Goal: Navigation & Orientation: Find specific page/section

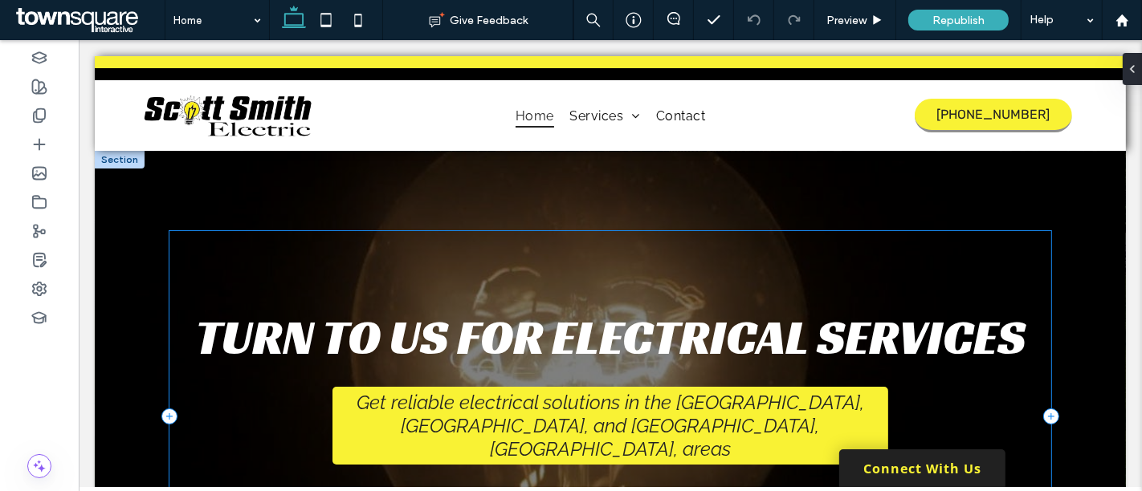
scroll to position [89, 0]
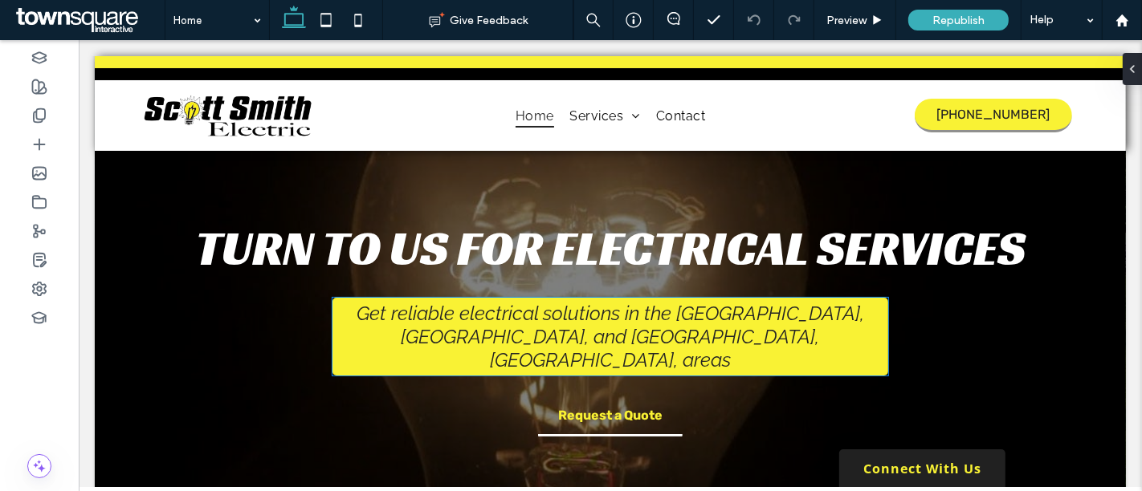
click at [614, 338] on span "Get reliable electrical solutions in the Pittsfield, Lenox, and North Adams, MA…" at bounding box center [609, 337] width 507 height 70
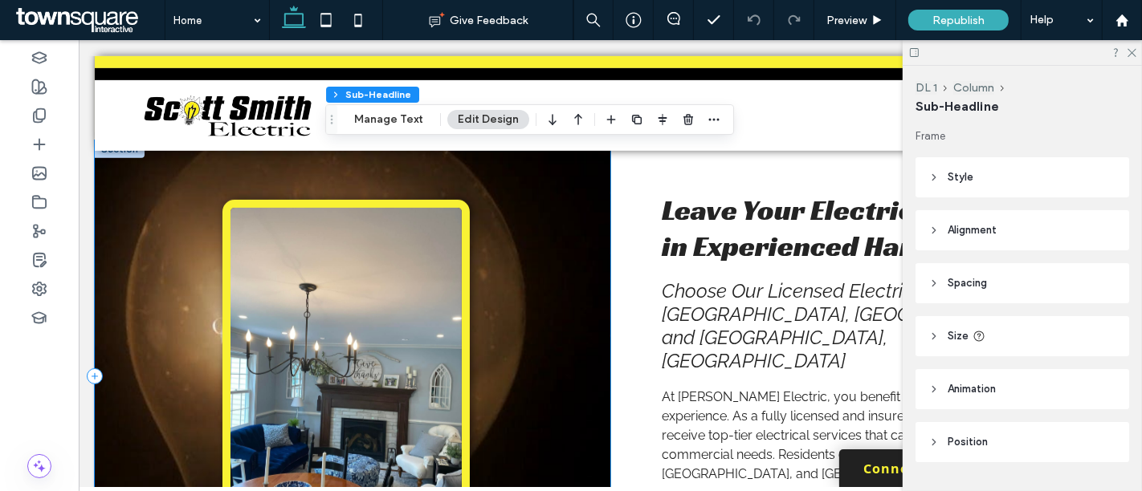
scroll to position [892, 0]
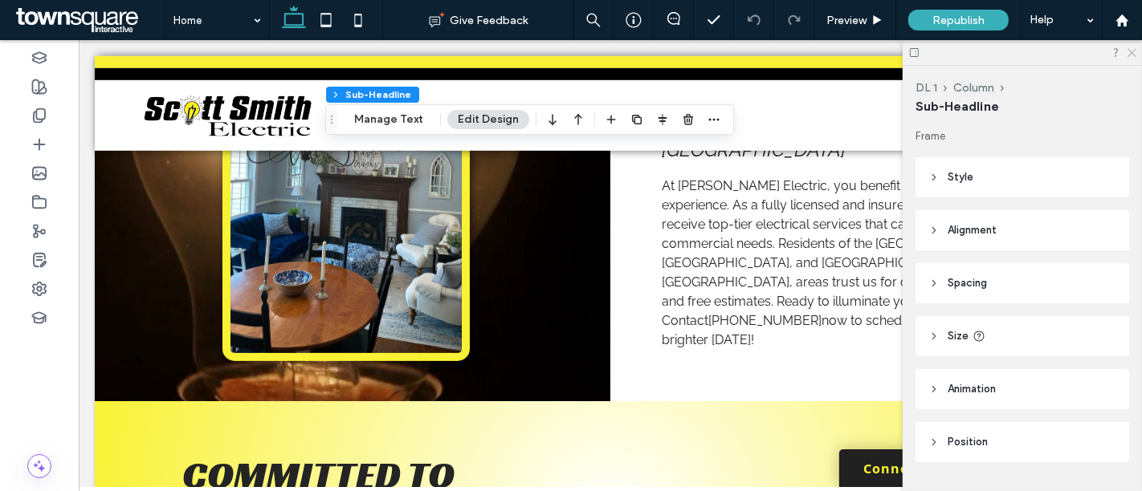
click at [1131, 55] on icon at bounding box center [1131, 52] width 10 height 10
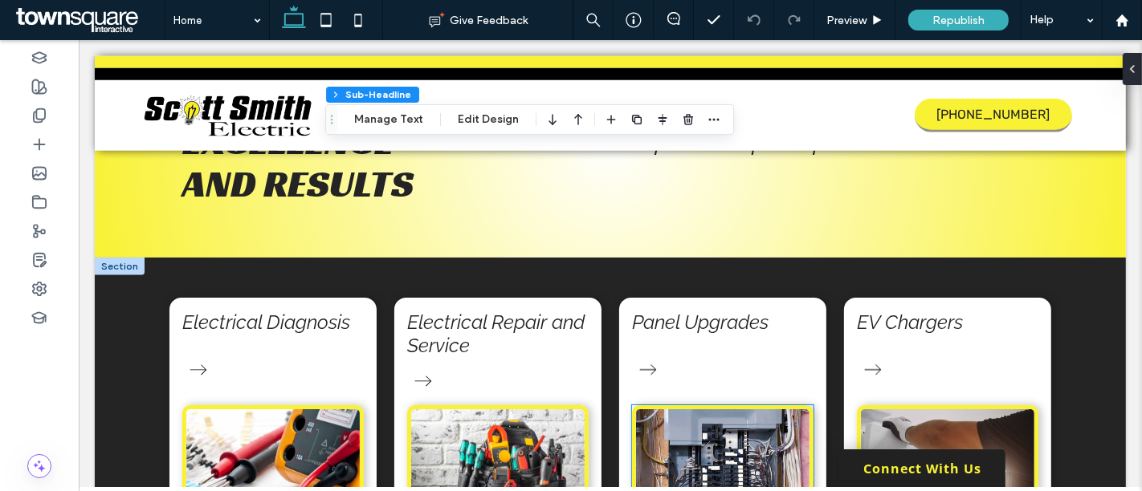
scroll to position [1070, 0]
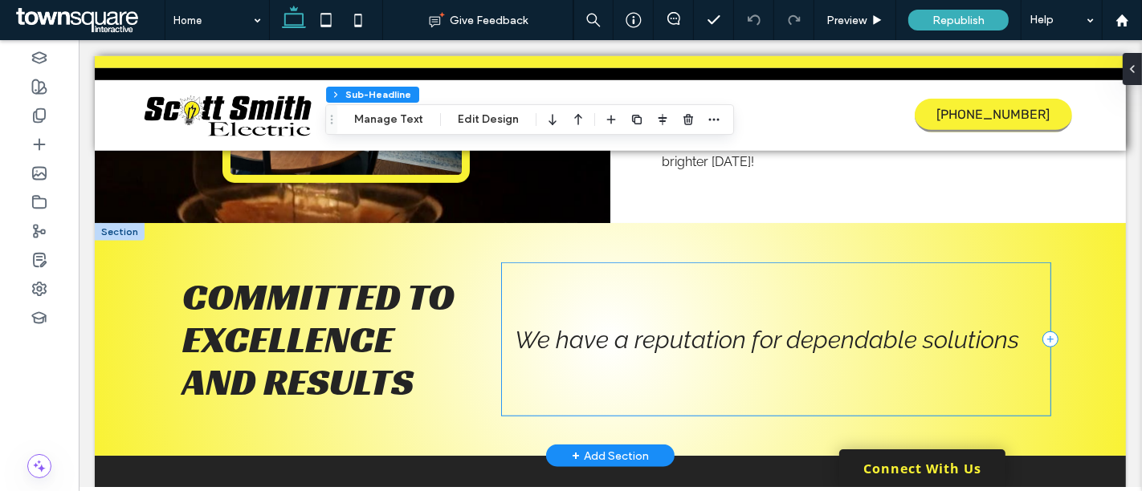
click at [588, 287] on div "We have a reputation for dependable solutions" at bounding box center [775, 339] width 549 height 153
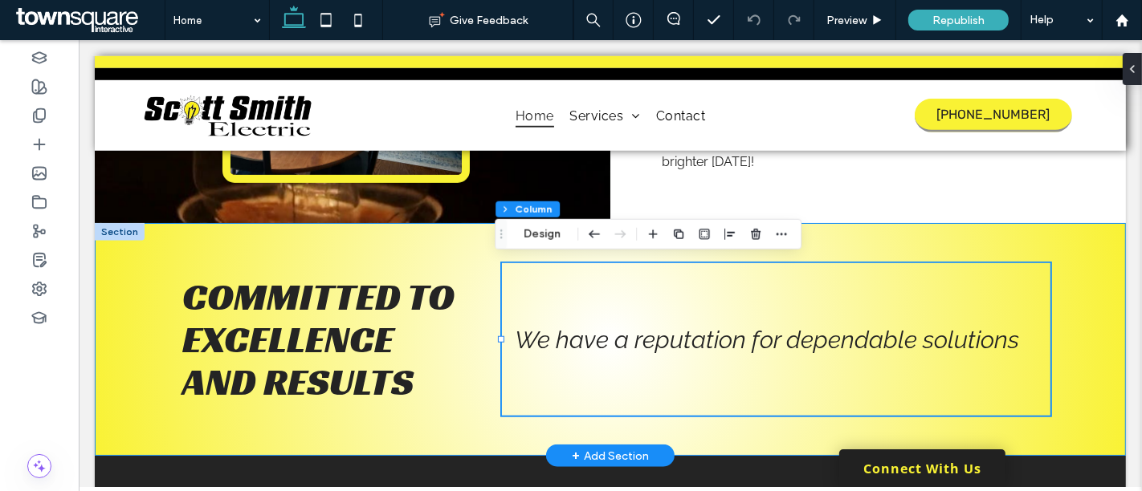
click at [412, 243] on div "Committed to Excellence and Results We have a reputation for dependable solutio…" at bounding box center [610, 339] width 964 height 233
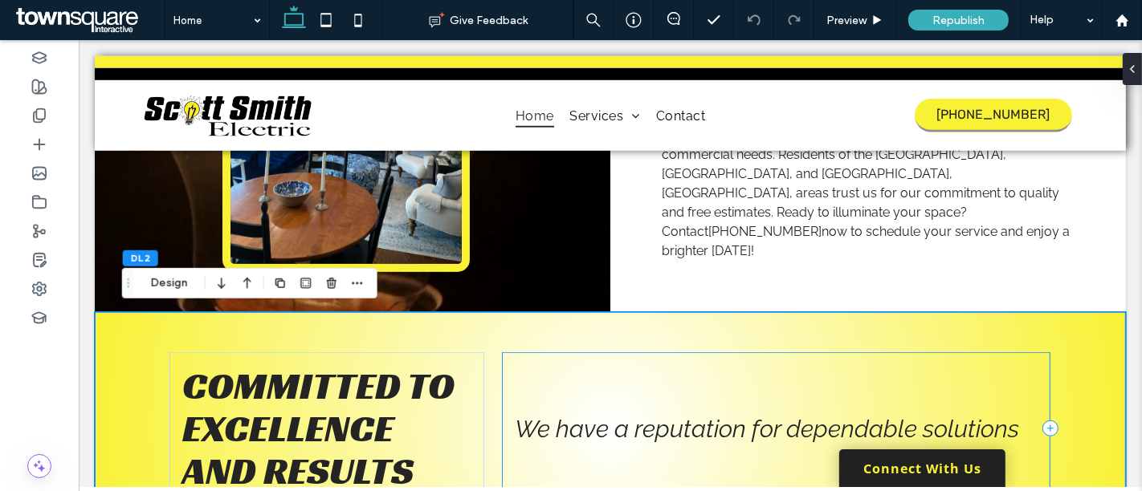
scroll to position [1249, 0]
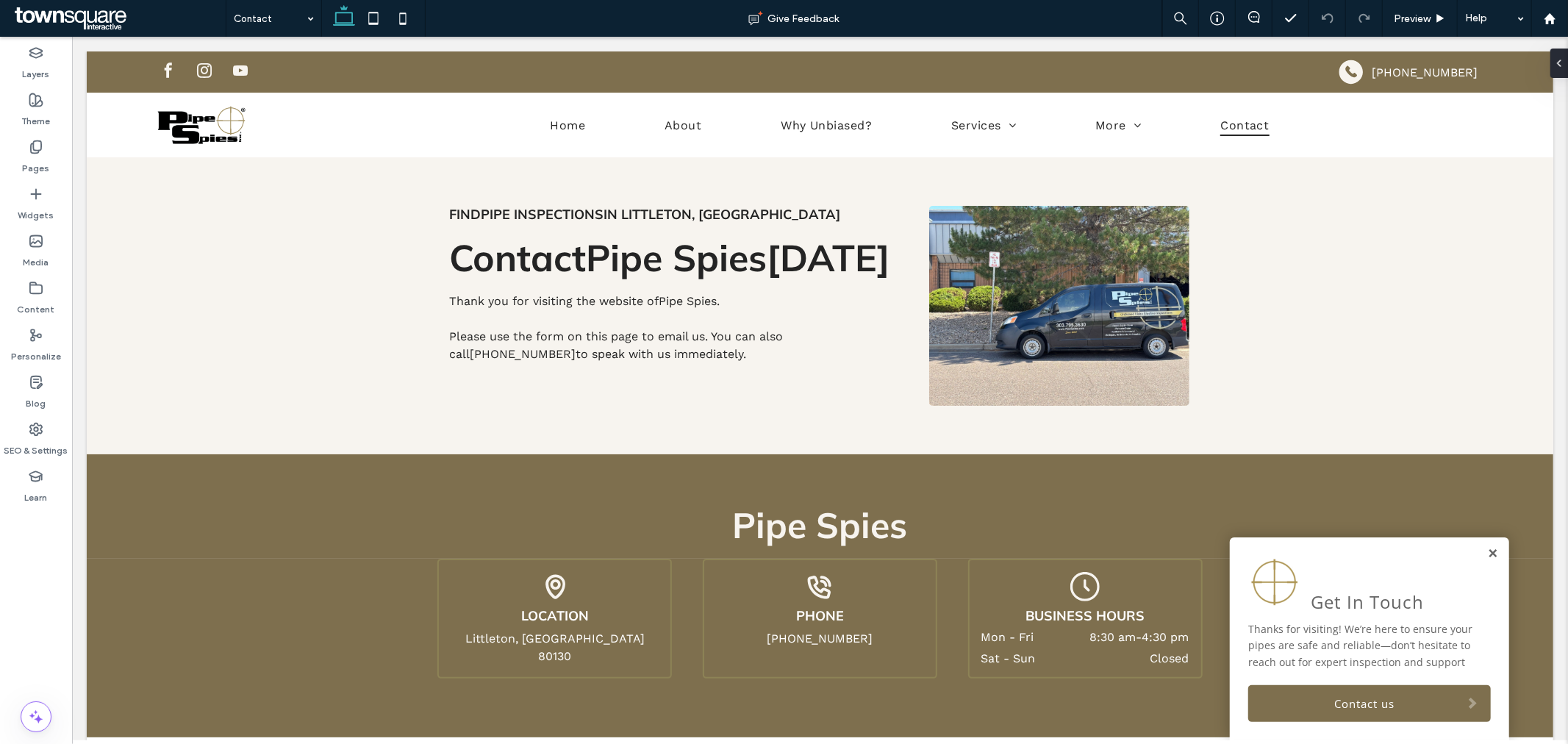
click at [1487, 553] on link at bounding box center [1492, 553] width 11 height 13
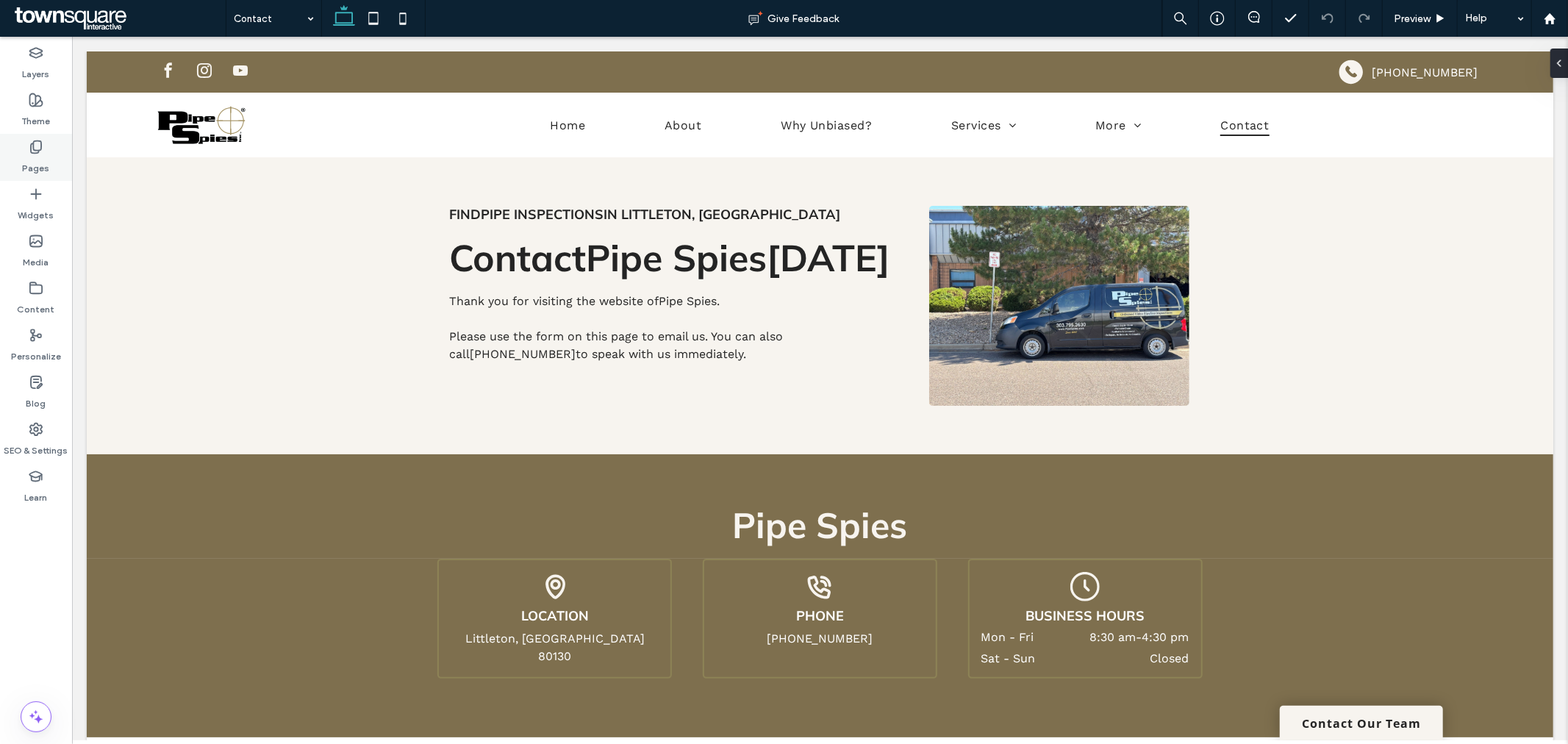
click at [42, 140] on icon at bounding box center [36, 147] width 15 height 15
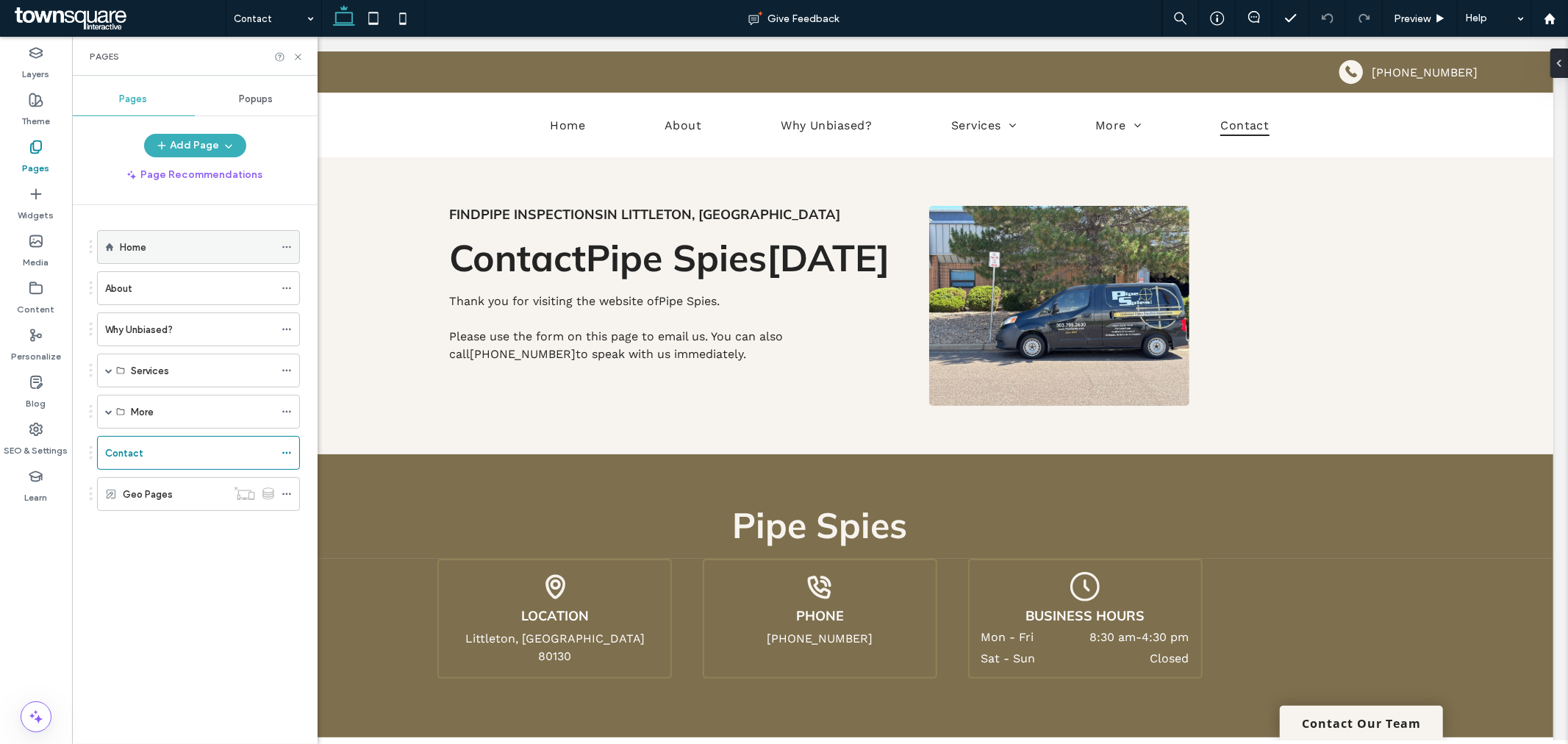
click at [173, 243] on div "Home" at bounding box center [197, 247] width 155 height 16
click at [296, 58] on icon at bounding box center [298, 57] width 11 height 11
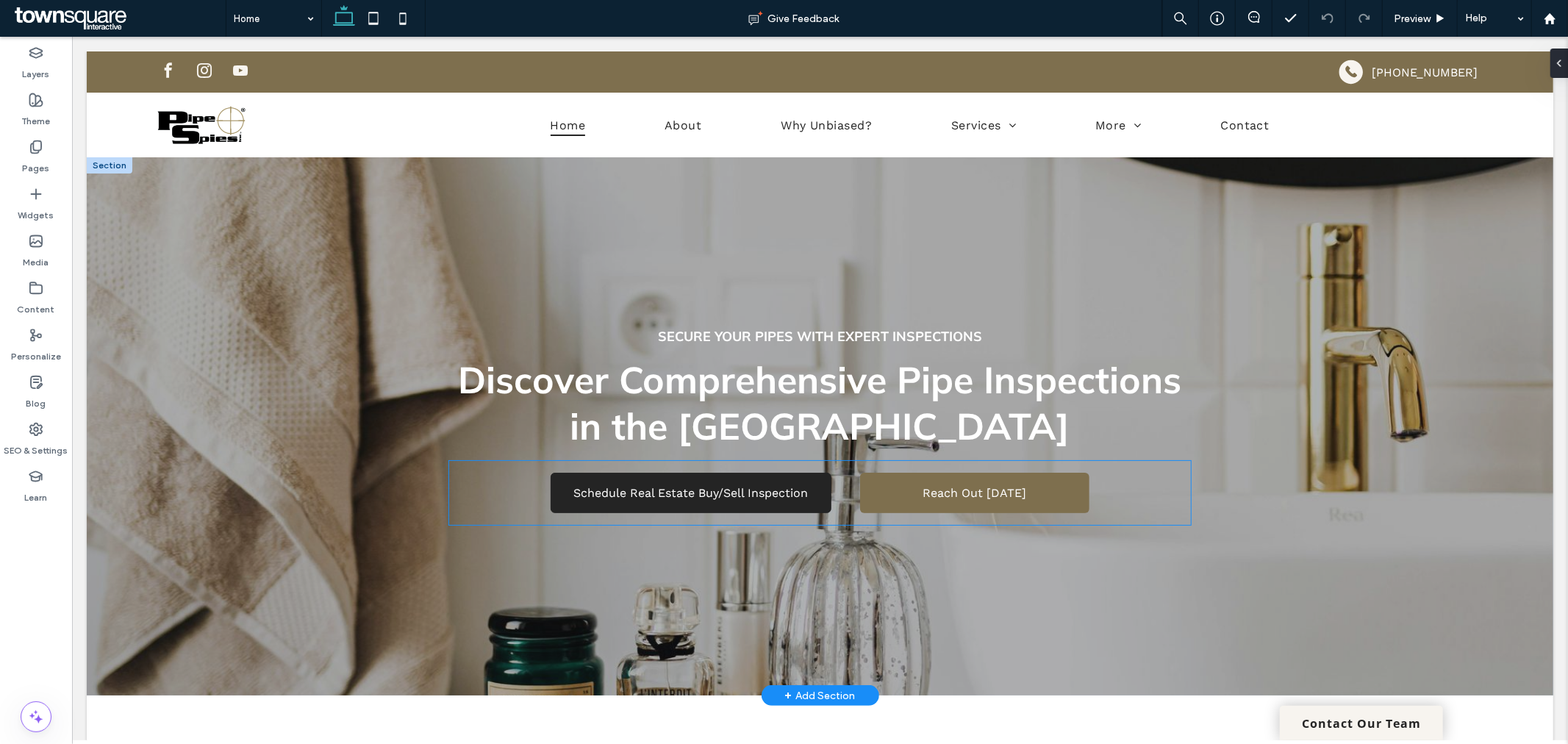
click at [767, 496] on span "Schedule Real Estate Buy/Sell Inspection" at bounding box center [689, 491] width 234 height 14
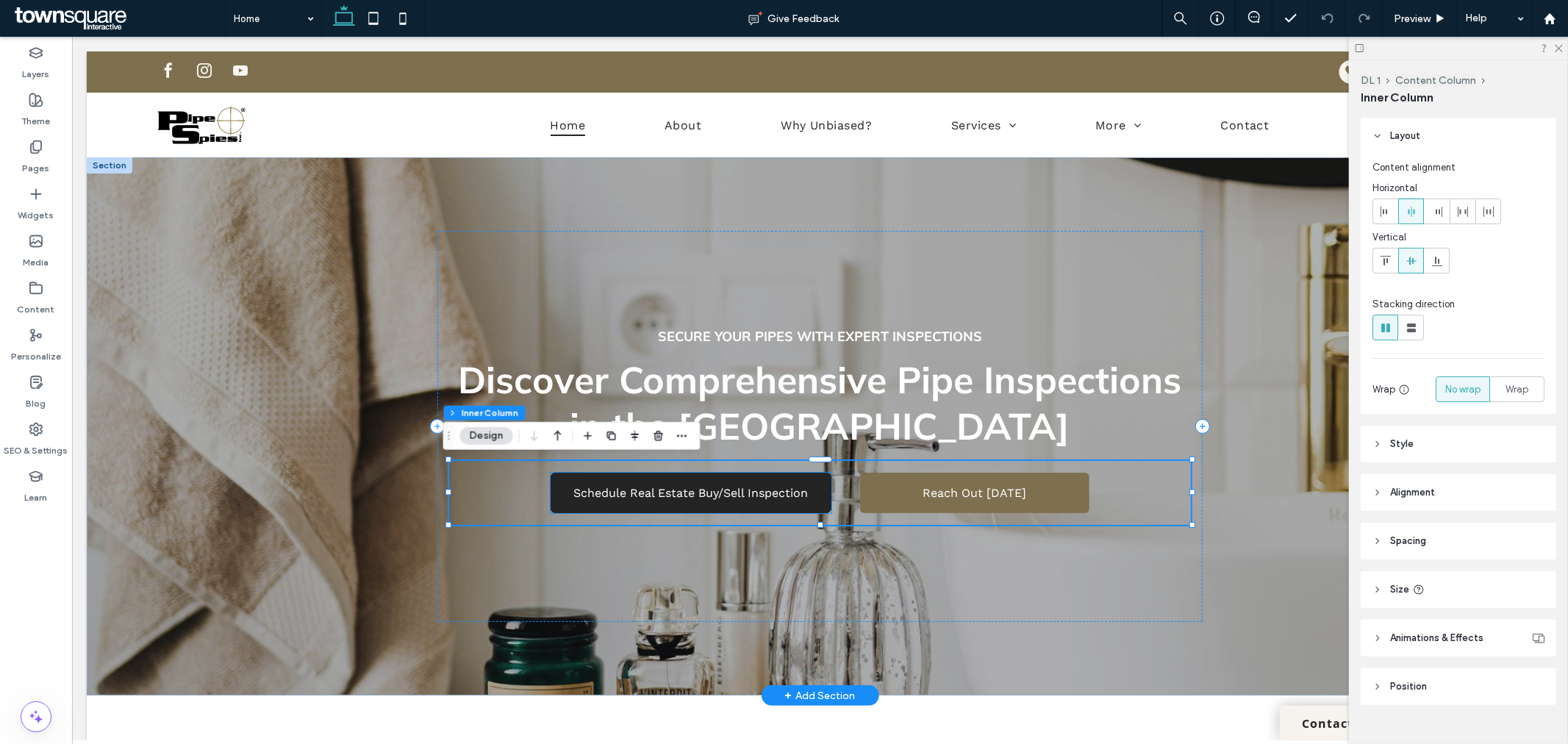
click at [603, 499] on link "Schedule Real Estate Buy/Sell Inspection" at bounding box center [690, 491] width 281 height 40
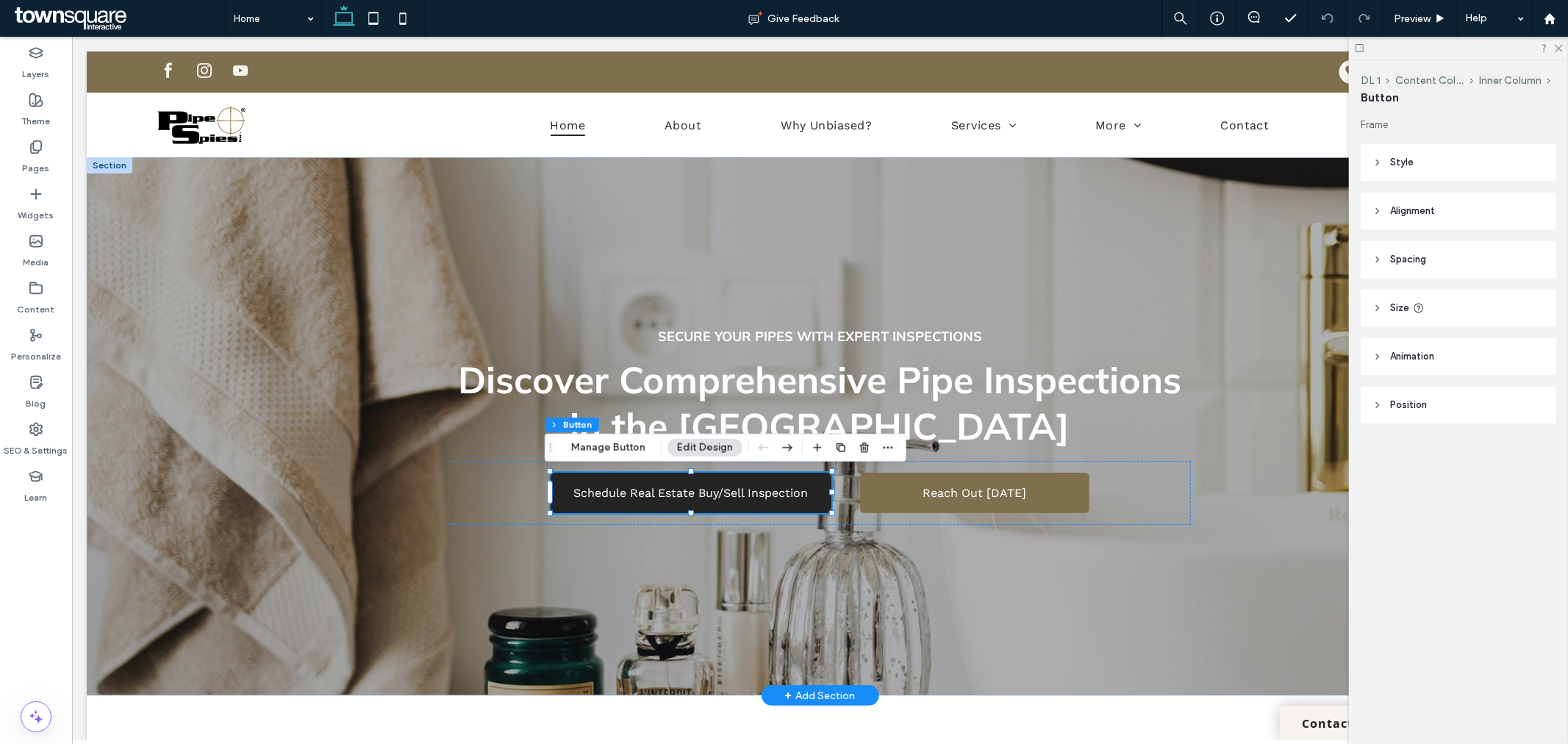
type input "**"
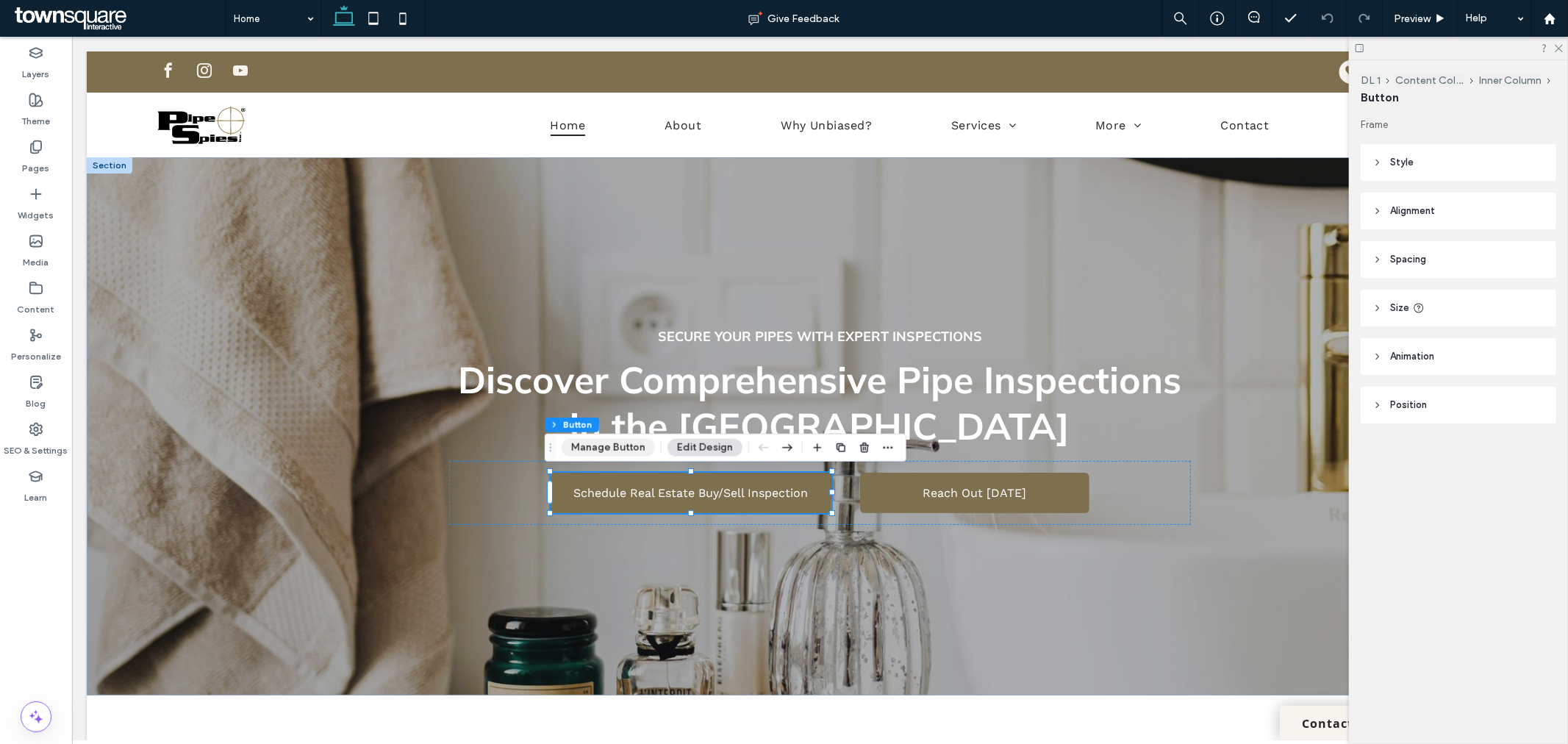
click at [613, 444] on button "Manage Button" at bounding box center [608, 447] width 93 height 17
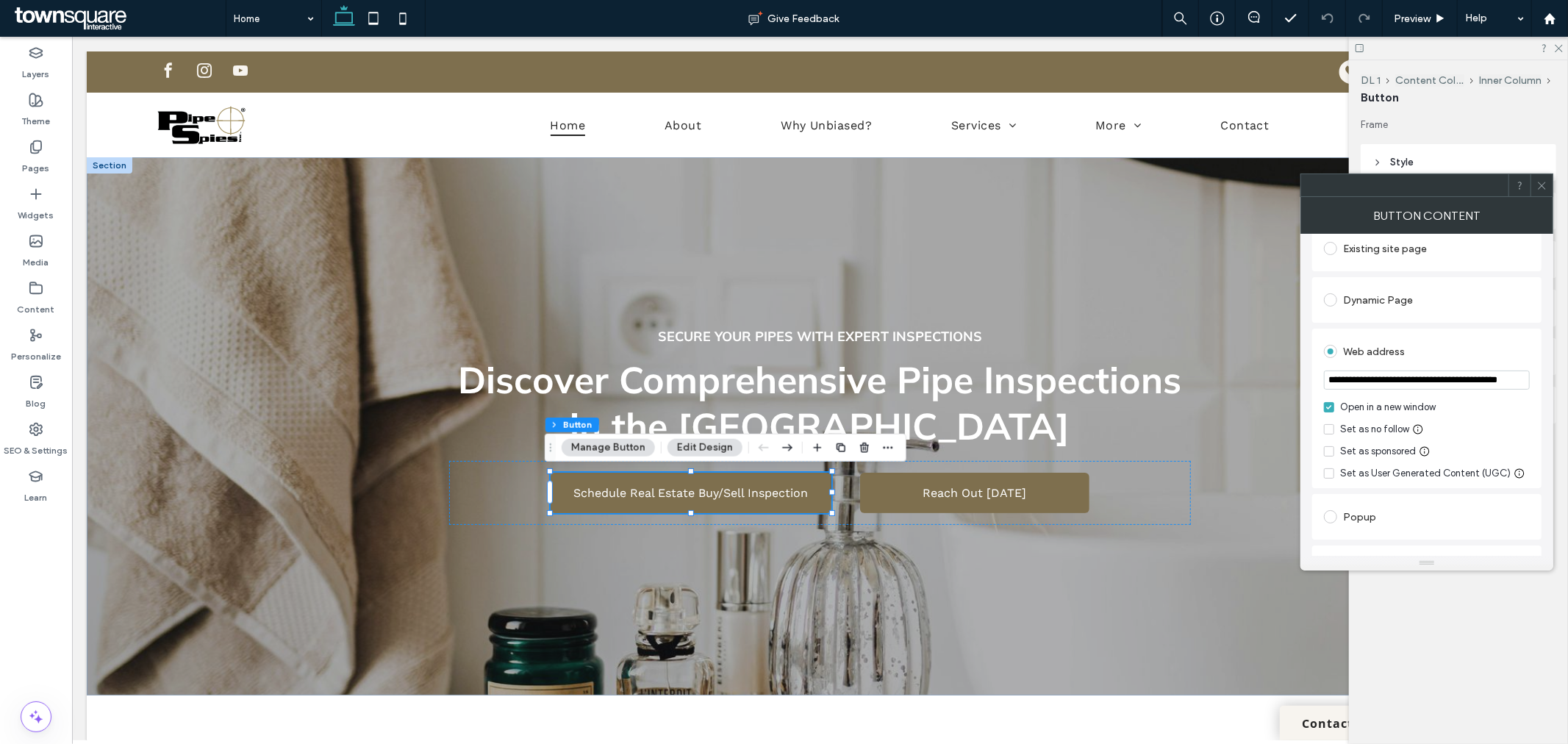
scroll to position [0, 47]
drag, startPoint x: 1388, startPoint y: 383, endPoint x: 1558, endPoint y: 383, distance: 170.0
click at [1558, 383] on body ".wqwq-1{fill:#231f20;} .cls-1q, .cls-2q { fill-rule: evenodd; } .cls-2q { fill:…" at bounding box center [784, 372] width 1568 height 744
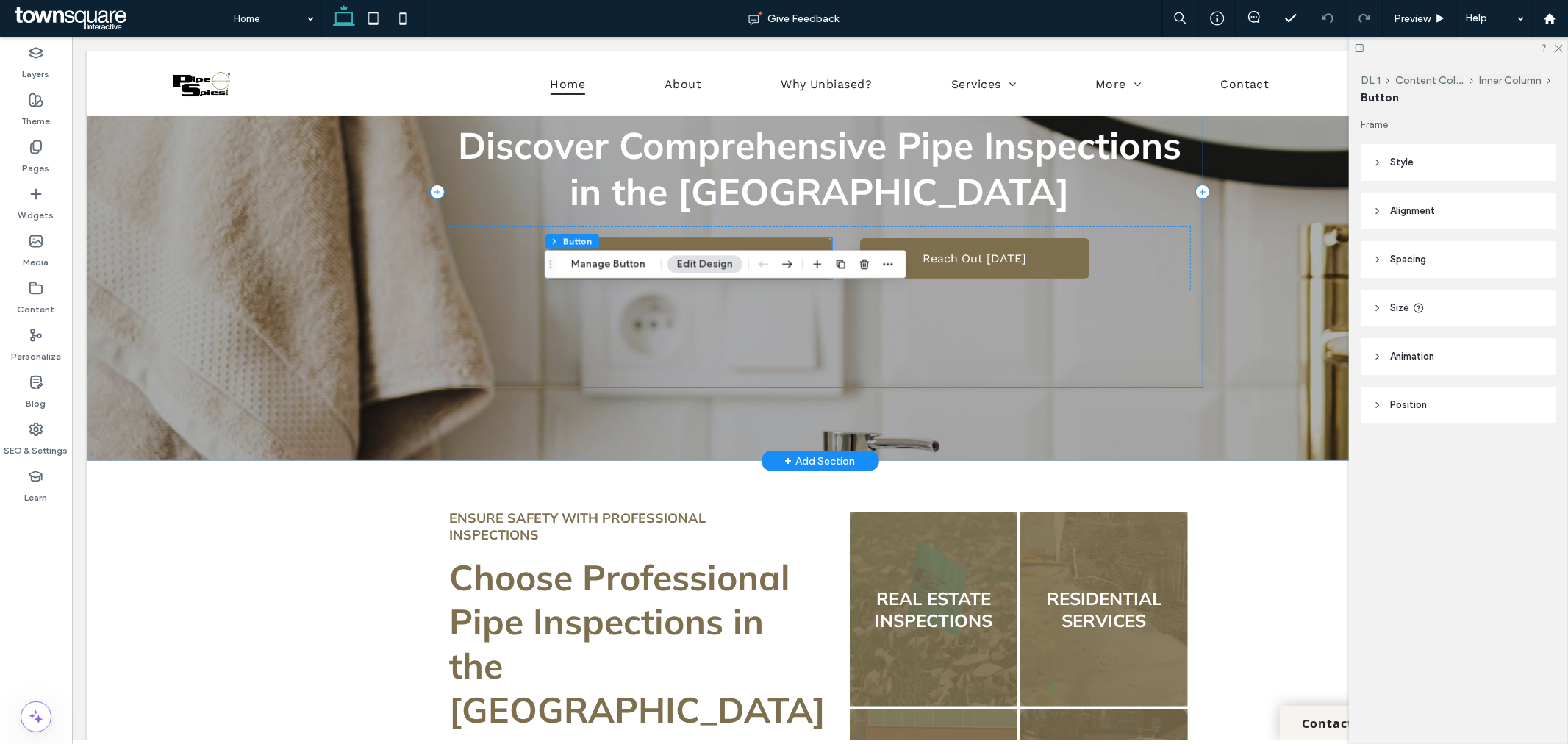
scroll to position [0, 0]
